Goal: Task Accomplishment & Management: Manage account settings

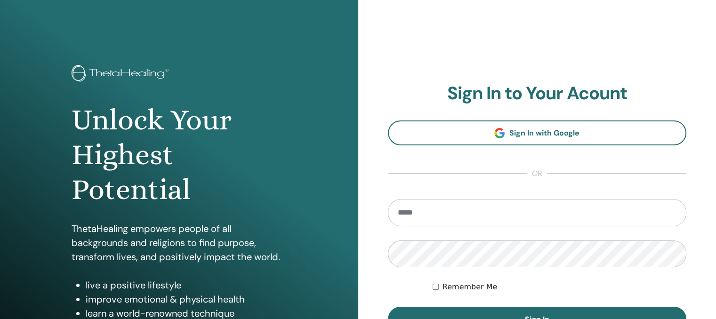
type input "**********"
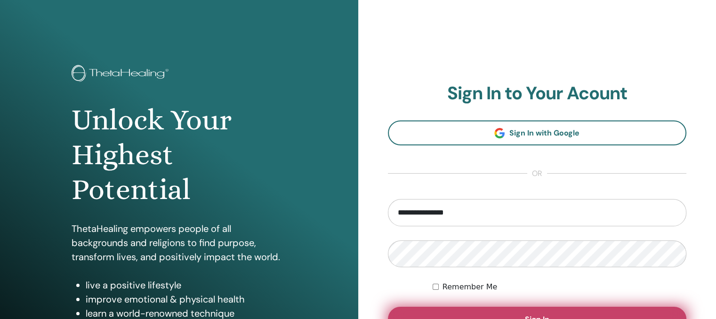
click at [437, 311] on button "Sign In" at bounding box center [537, 319] width 299 height 24
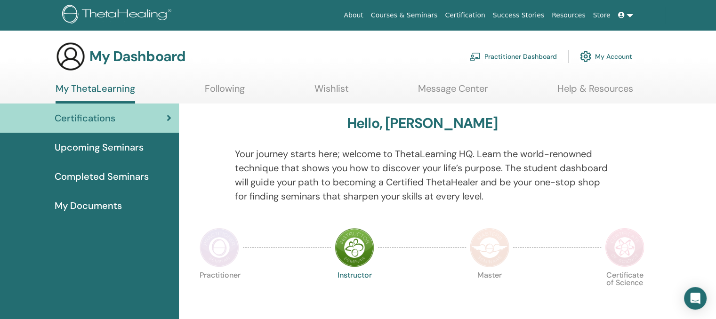
click at [82, 173] on span "Completed Seminars" at bounding box center [102, 176] width 94 height 14
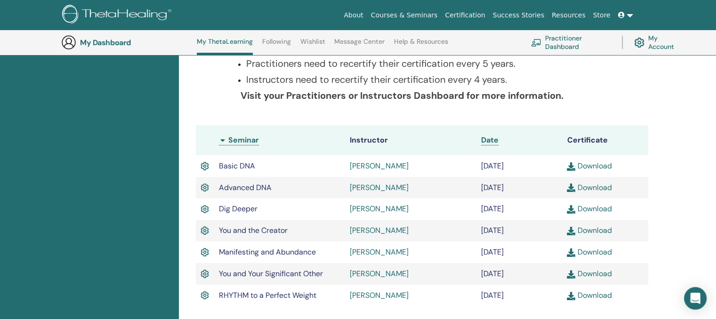
scroll to position [203, 0]
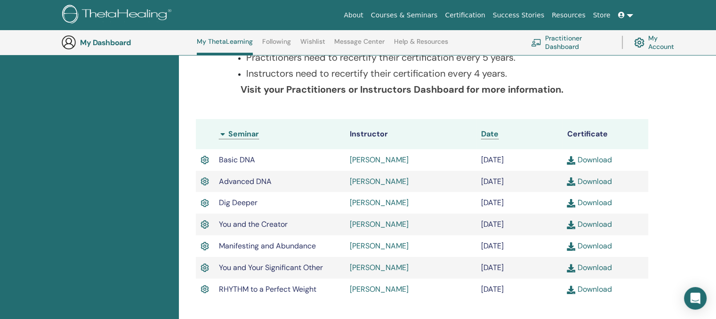
click at [584, 160] on link "Download" at bounding box center [589, 160] width 45 height 10
click at [581, 181] on link "Download" at bounding box center [589, 182] width 45 height 10
click at [588, 199] on link "Download" at bounding box center [589, 203] width 45 height 10
click at [589, 226] on link "Download" at bounding box center [589, 224] width 45 height 10
click at [589, 247] on link "Download" at bounding box center [589, 246] width 45 height 10
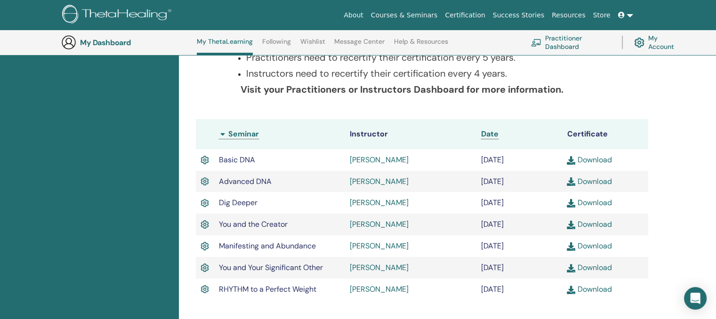
click at [588, 270] on link "Download" at bounding box center [589, 268] width 45 height 10
click at [588, 289] on link "Download" at bounding box center [589, 289] width 45 height 10
click at [621, 14] on icon at bounding box center [621, 15] width 7 height 7
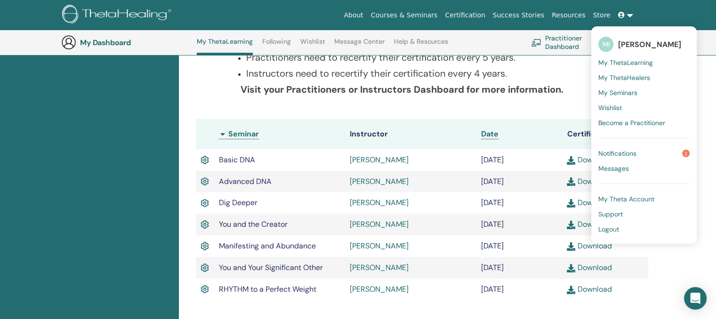
click at [630, 41] on span "[PERSON_NAME]" at bounding box center [649, 45] width 63 height 10
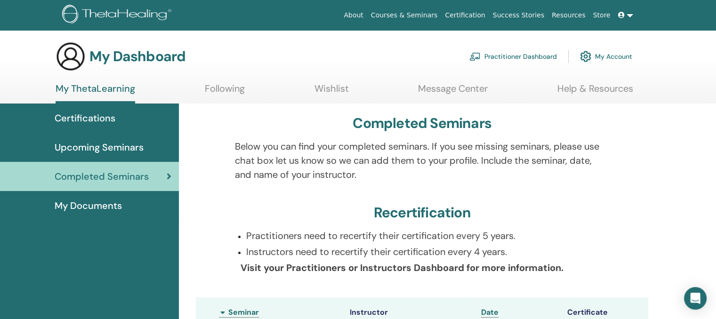
click at [606, 53] on link "My Account" at bounding box center [606, 56] width 52 height 21
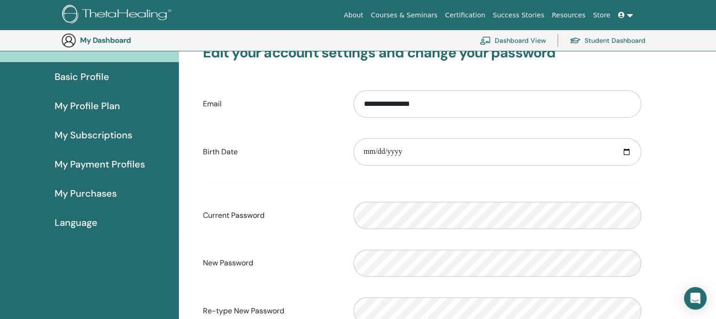
scroll to position [70, 0]
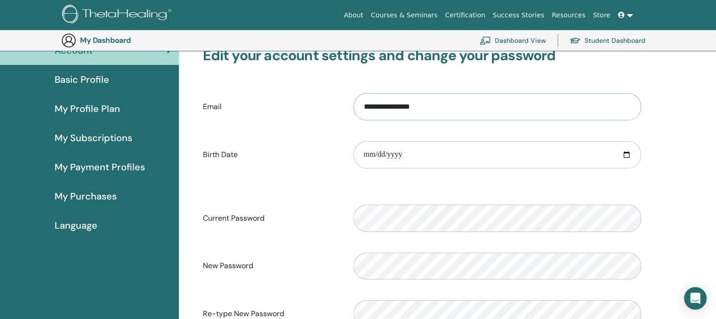
click at [453, 104] on input "**********" at bounding box center [498, 106] width 288 height 27
type input "*"
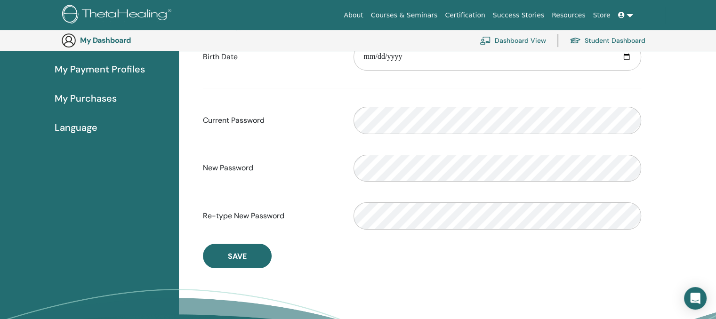
scroll to position [169, 0]
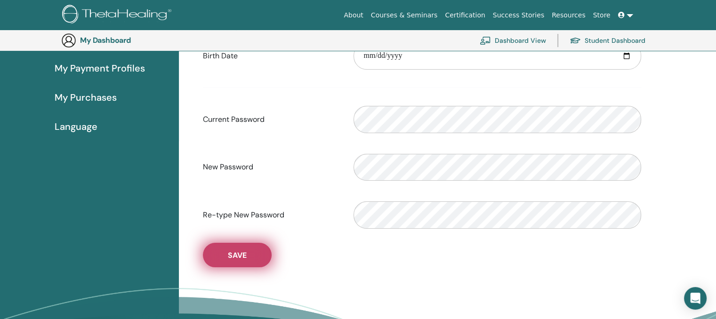
type input "**********"
click at [245, 253] on span "Save" at bounding box center [237, 255] width 19 height 10
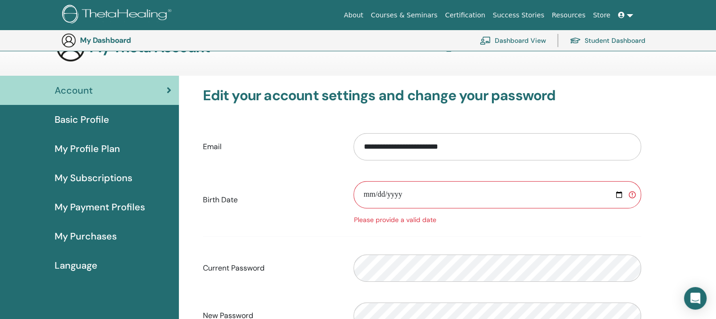
scroll to position [7, 0]
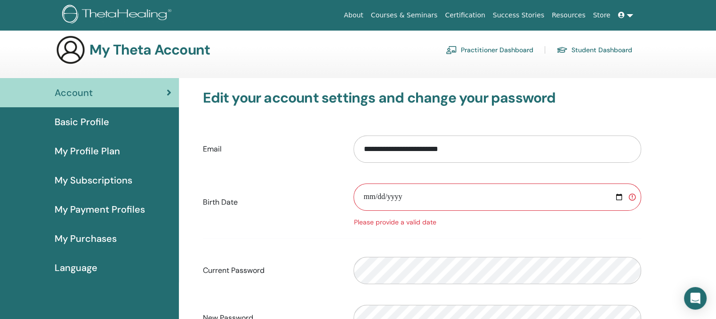
click at [418, 199] on input "date" at bounding box center [498, 197] width 288 height 27
click at [401, 193] on input "date" at bounding box center [498, 197] width 288 height 27
click at [384, 189] on input "date" at bounding box center [498, 197] width 288 height 27
type input "**********"
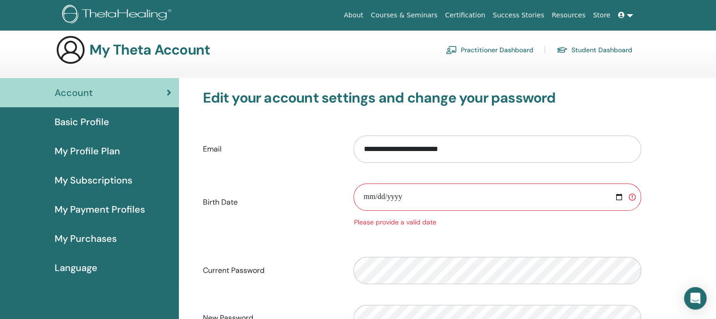
type input "**********"
click at [260, 198] on label "Birth Date" at bounding box center [271, 202] width 151 height 18
click at [354, 163] on input "**********" at bounding box center [498, 149] width 288 height 27
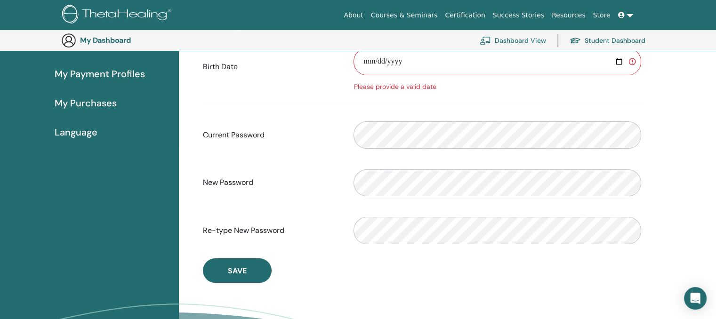
scroll to position [168, 0]
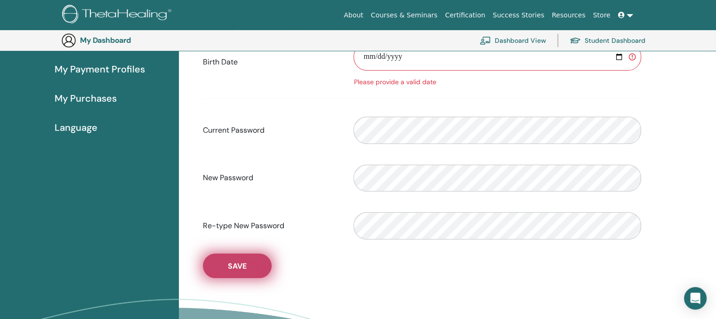
click at [232, 264] on span "Save" at bounding box center [237, 266] width 19 height 10
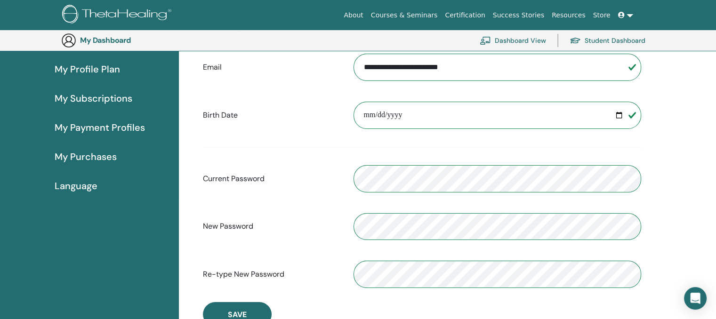
scroll to position [115, 0]
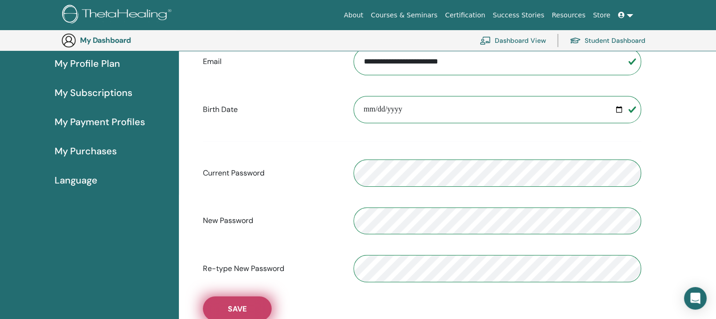
click at [236, 307] on span "Save" at bounding box center [237, 309] width 19 height 10
